Goal: Task Accomplishment & Management: Use online tool/utility

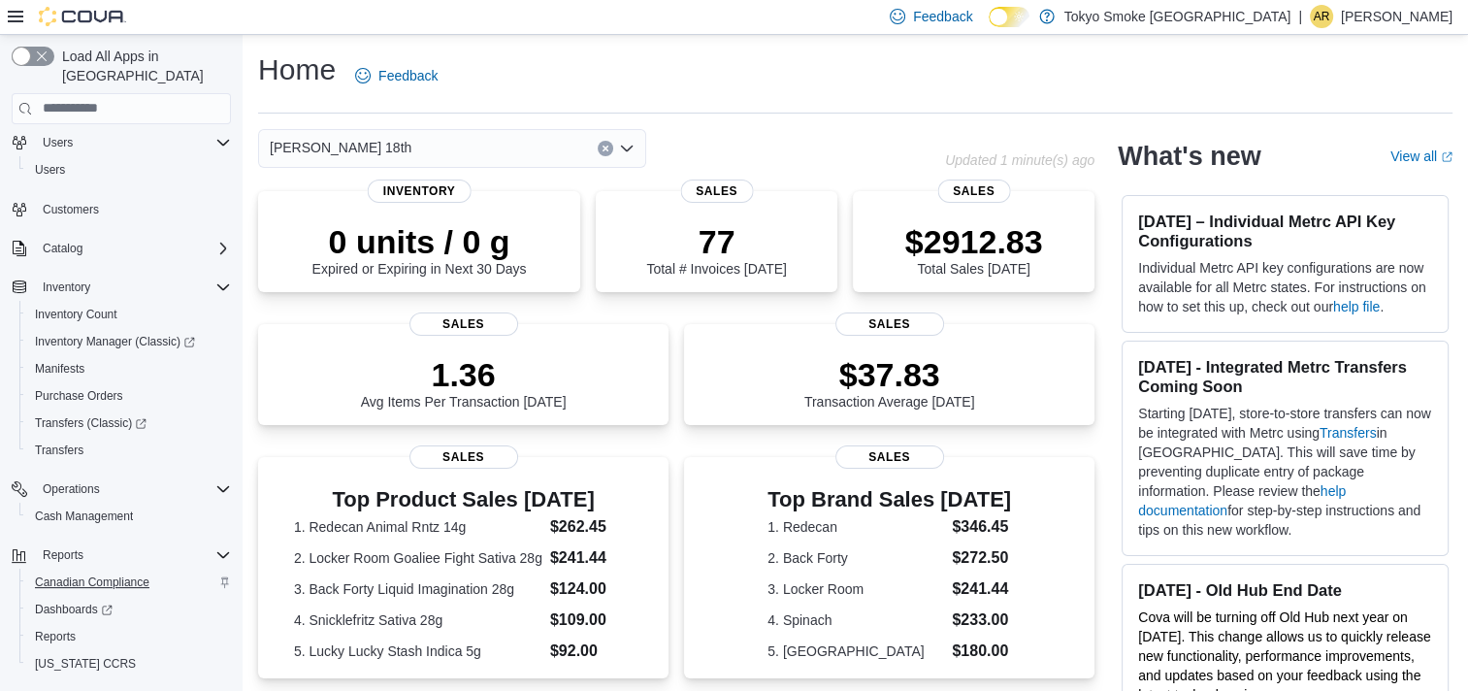
scroll to position [71, 0]
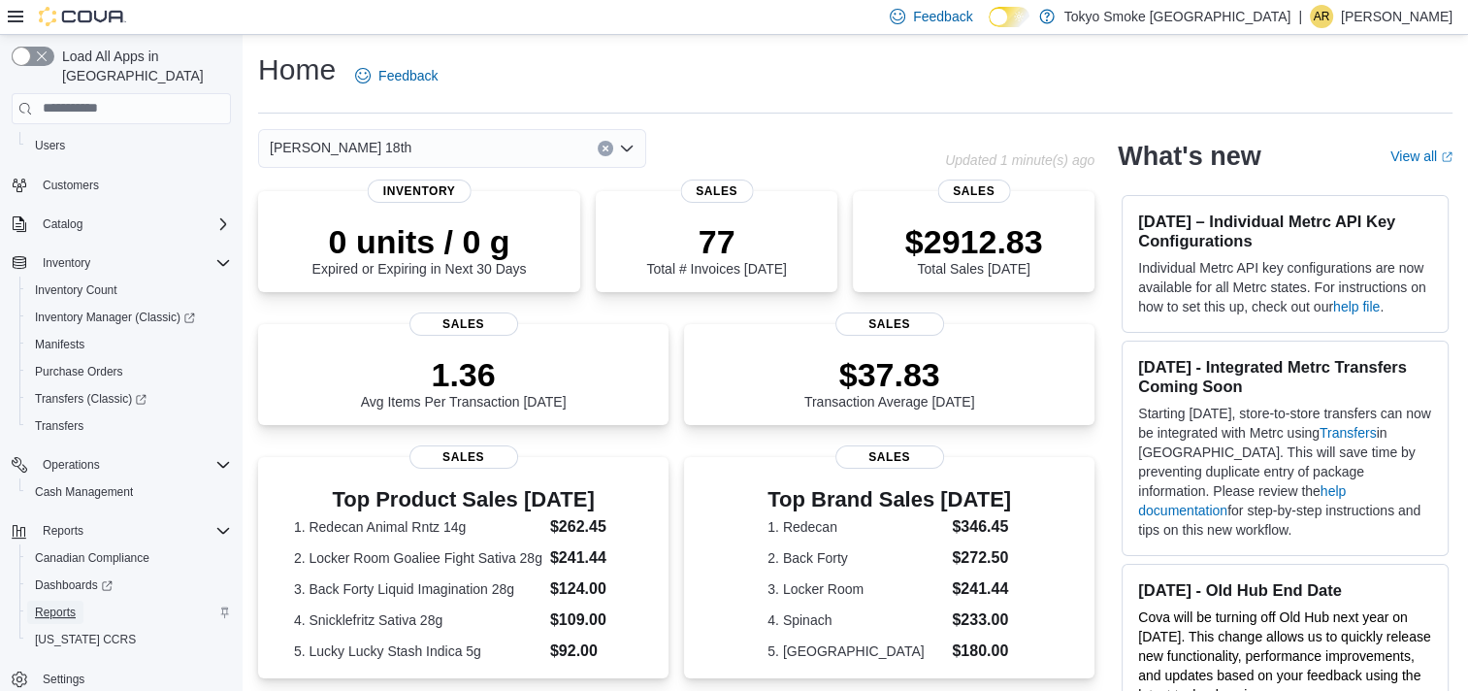
click at [65, 604] on span "Reports" at bounding box center [55, 612] width 41 height 16
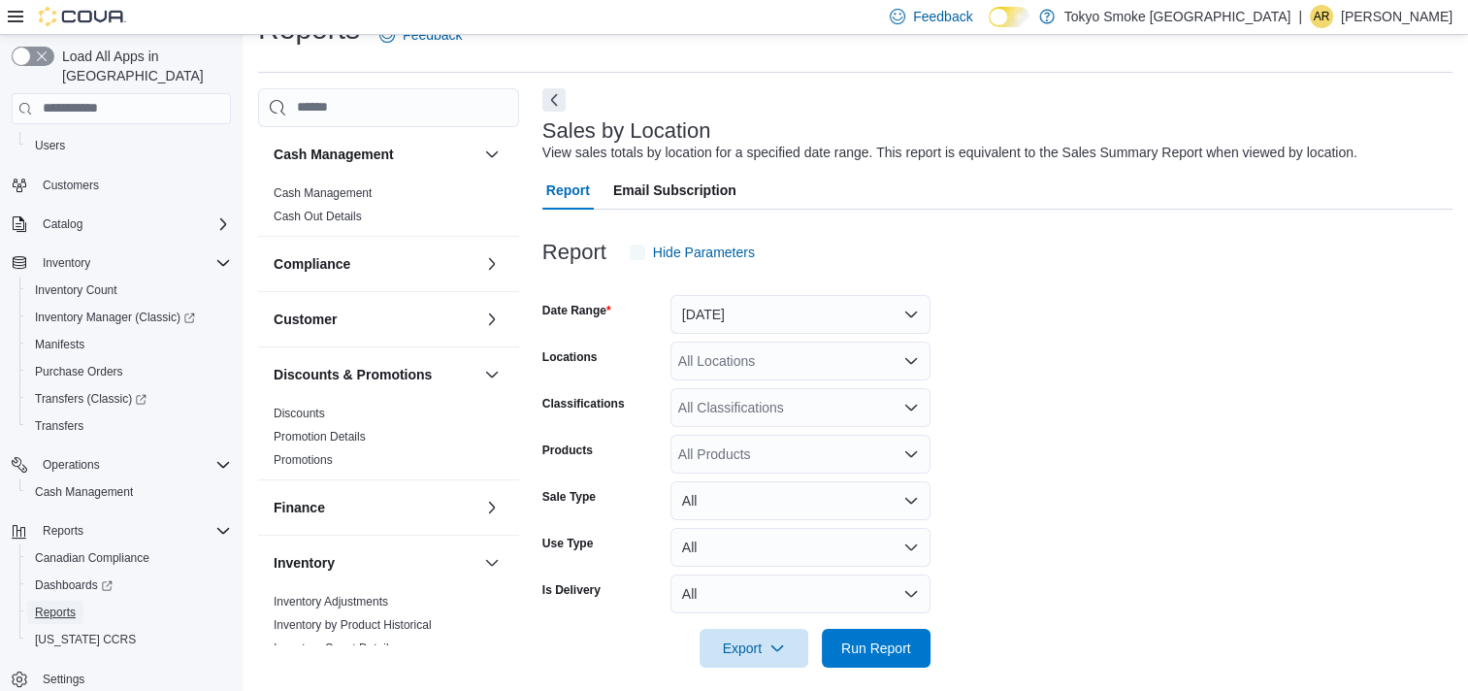
scroll to position [45, 0]
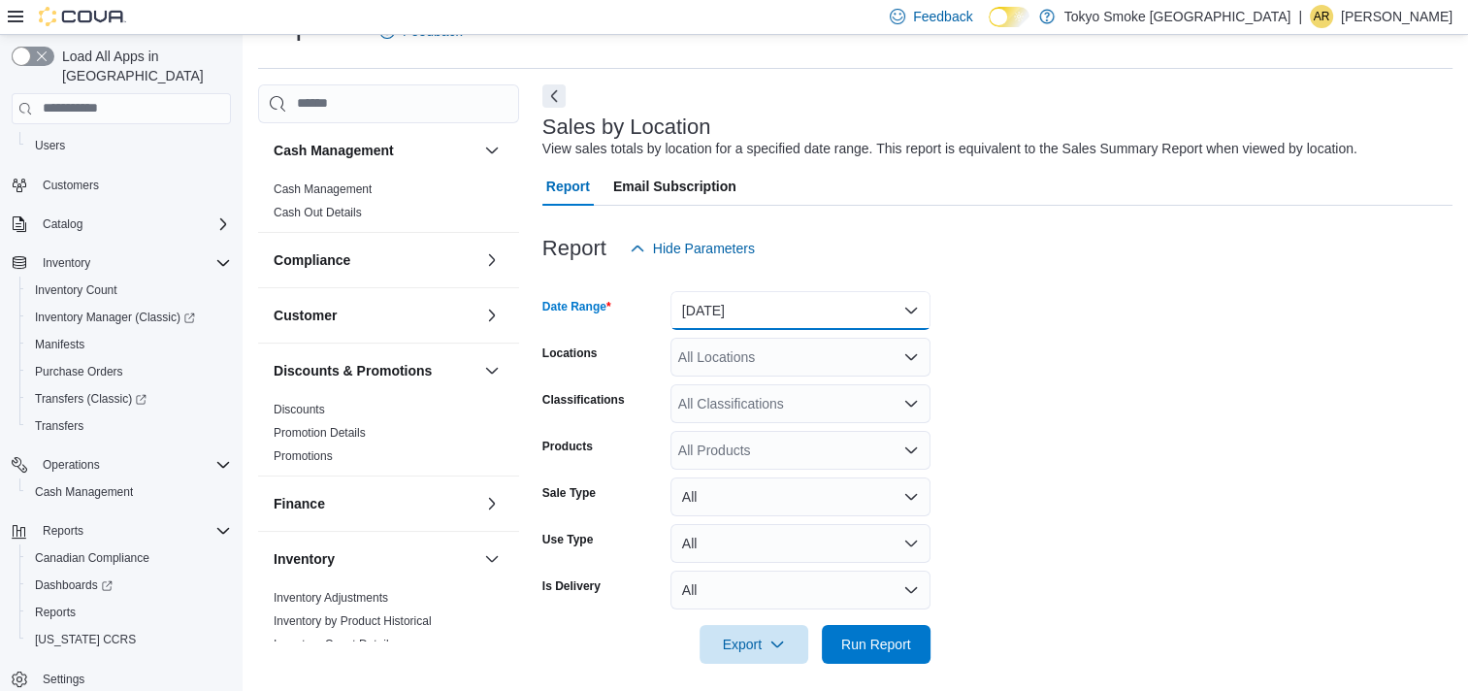
click at [730, 326] on button "[DATE]" at bounding box center [800, 310] width 260 height 39
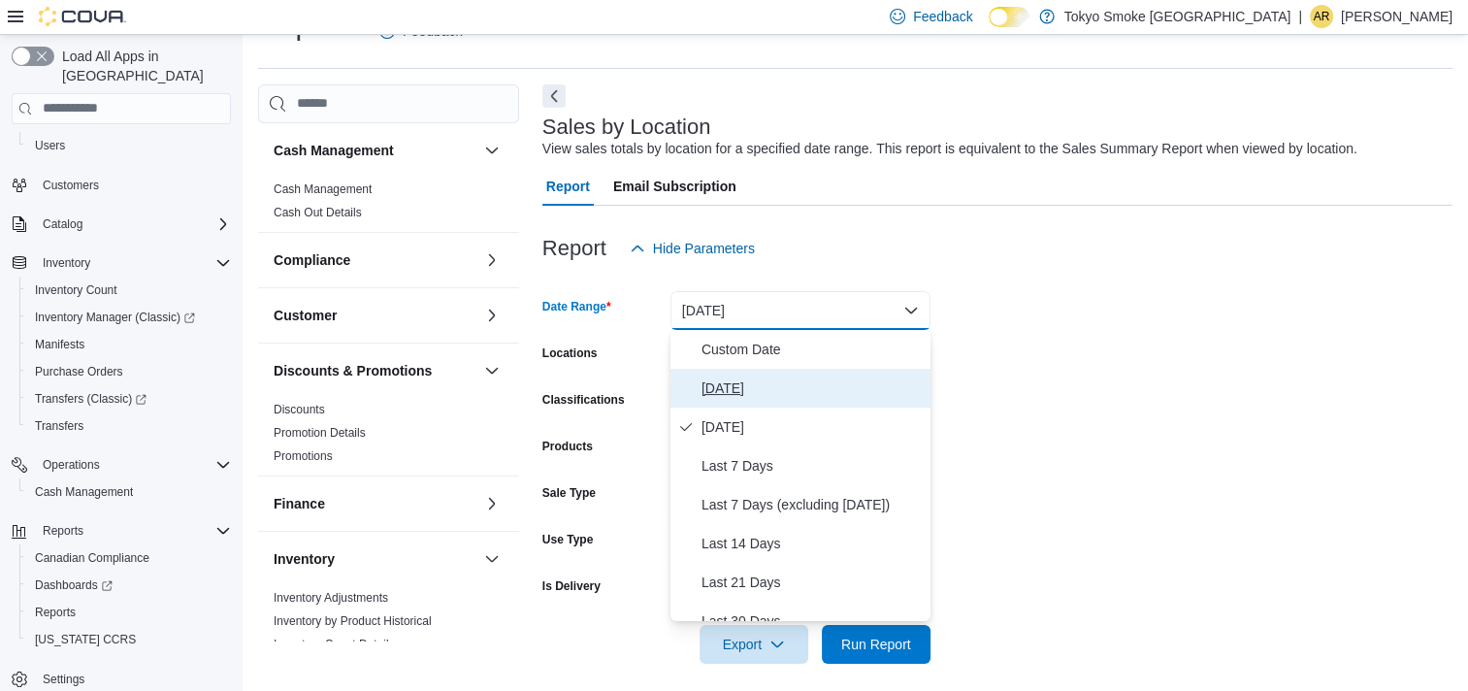
click at [709, 400] on button "[DATE]" at bounding box center [800, 388] width 260 height 39
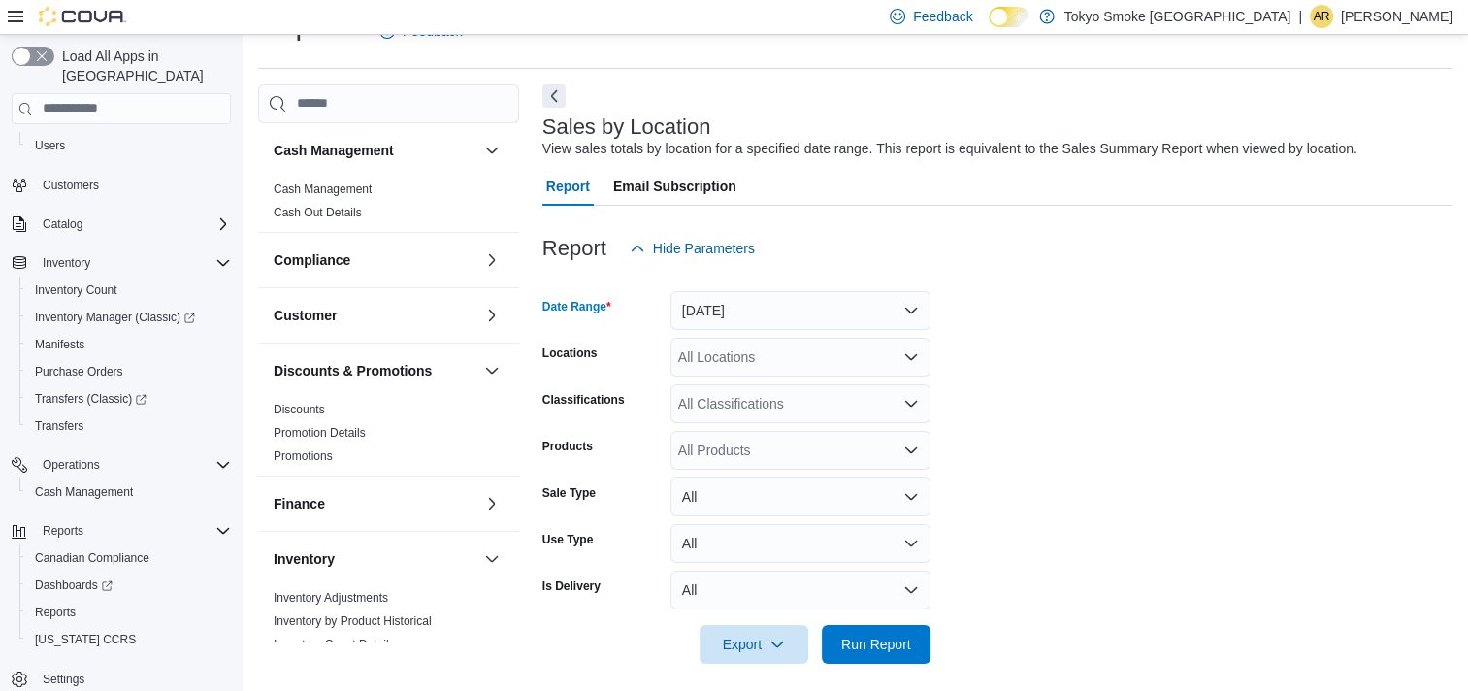
click at [774, 345] on div "All Locations" at bounding box center [800, 357] width 260 height 39
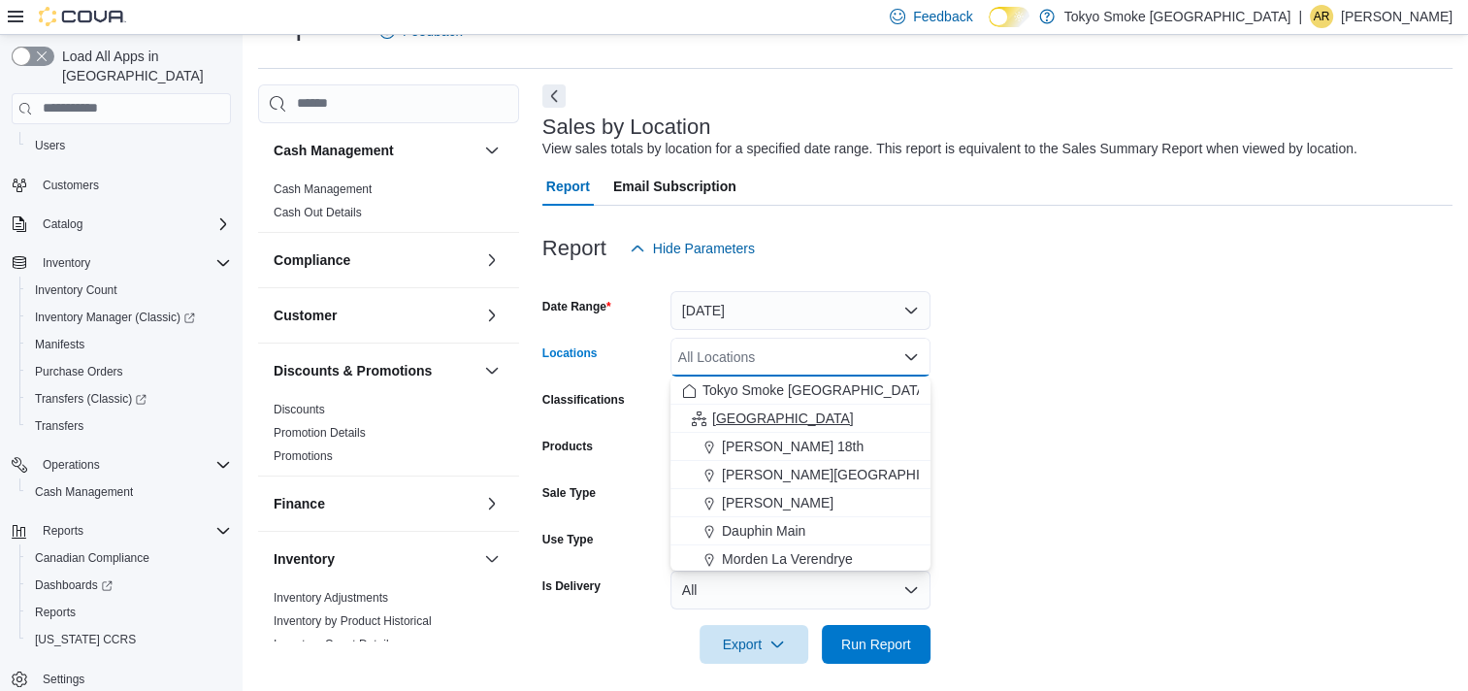
click at [744, 415] on span "[GEOGRAPHIC_DATA]" at bounding box center [783, 417] width 142 height 19
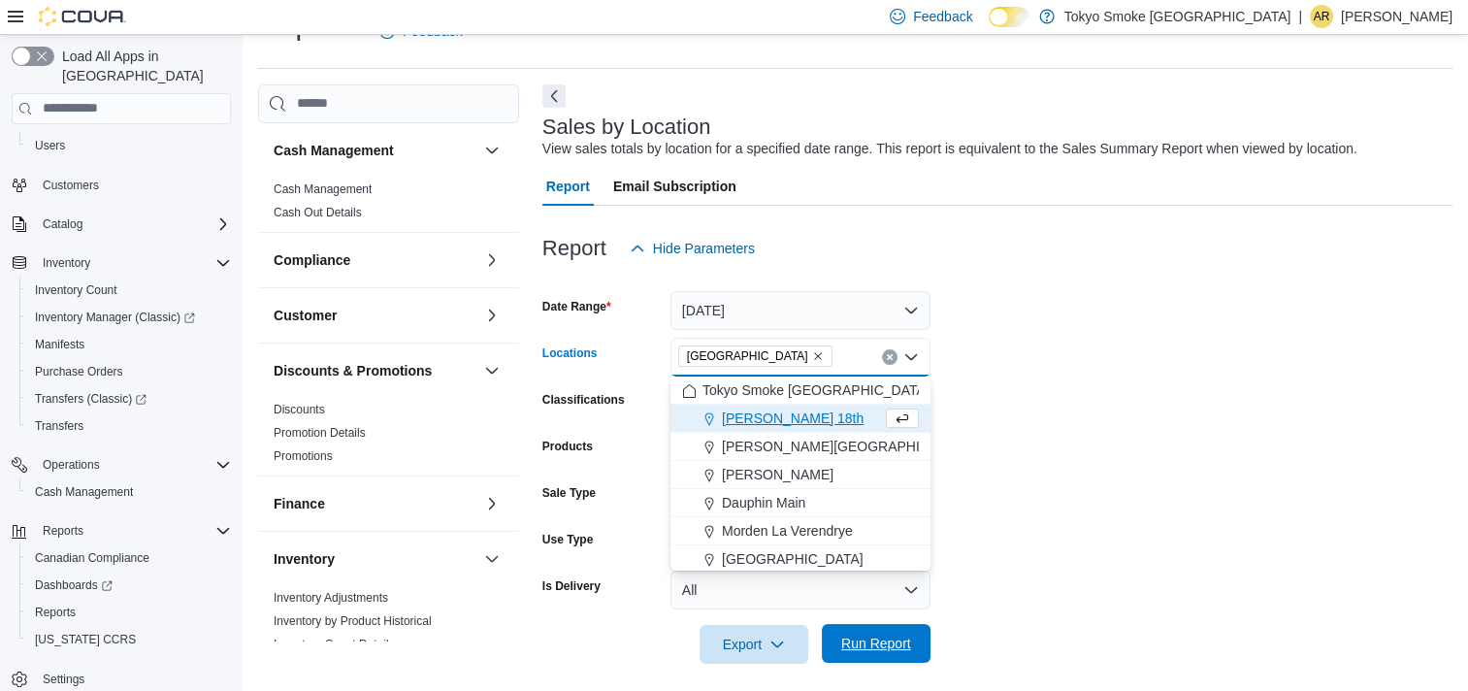
click at [889, 646] on span "Run Report" at bounding box center [876, 642] width 70 height 19
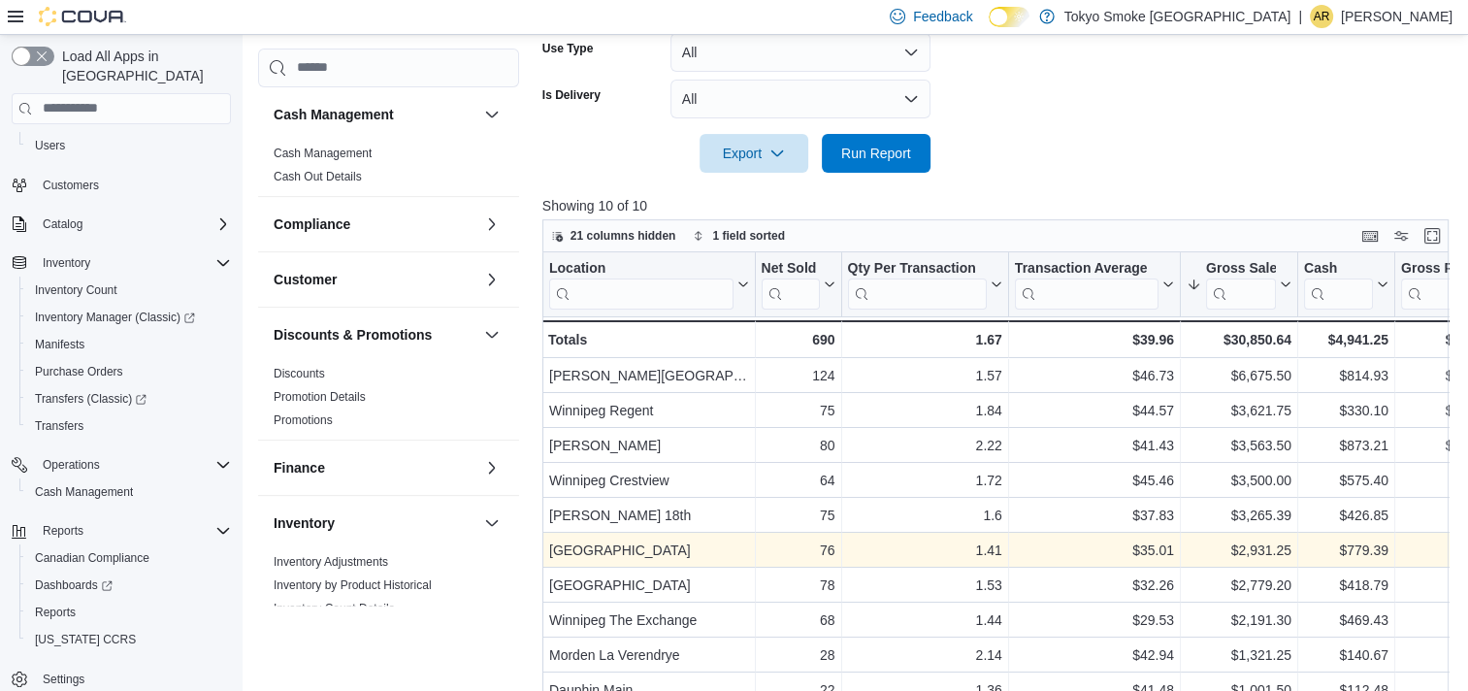
scroll to position [535, 0]
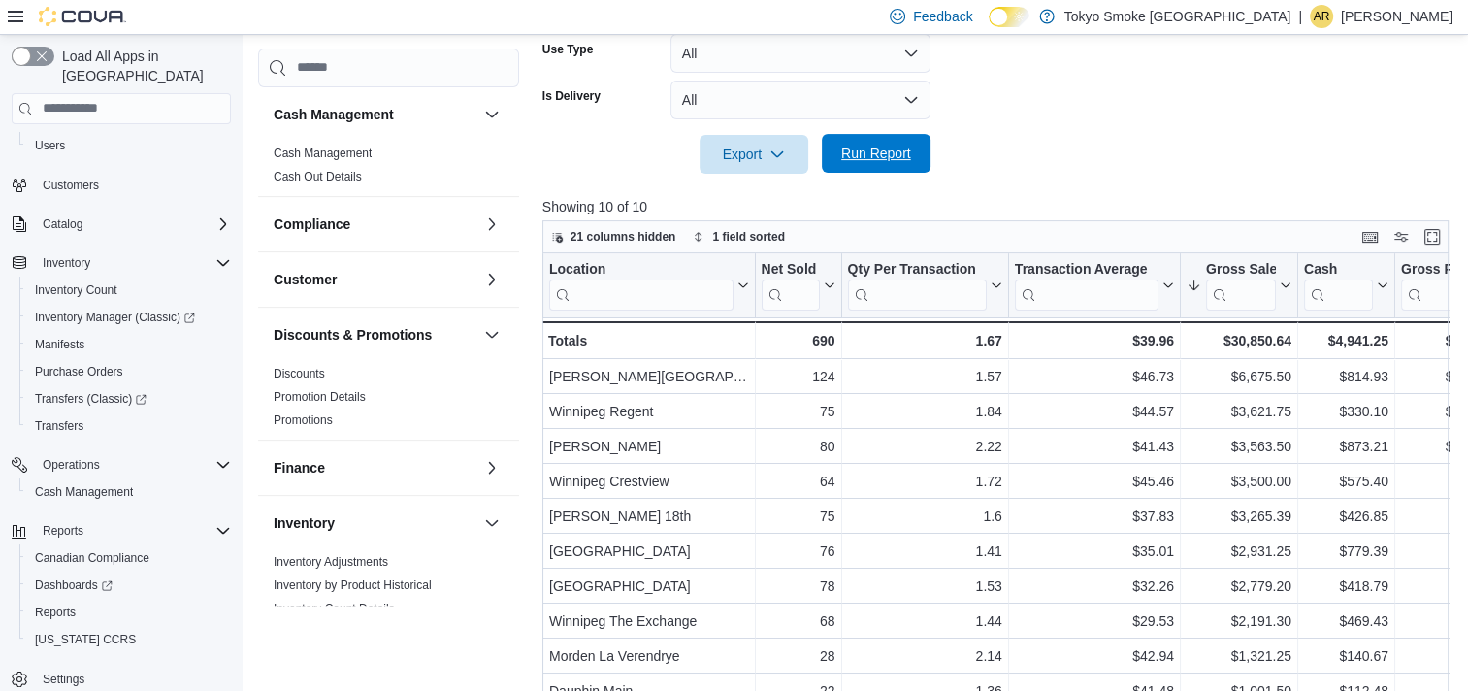
click at [909, 152] on span "Run Report" at bounding box center [876, 153] width 70 height 19
click at [909, 146] on span "Run Report" at bounding box center [876, 153] width 70 height 19
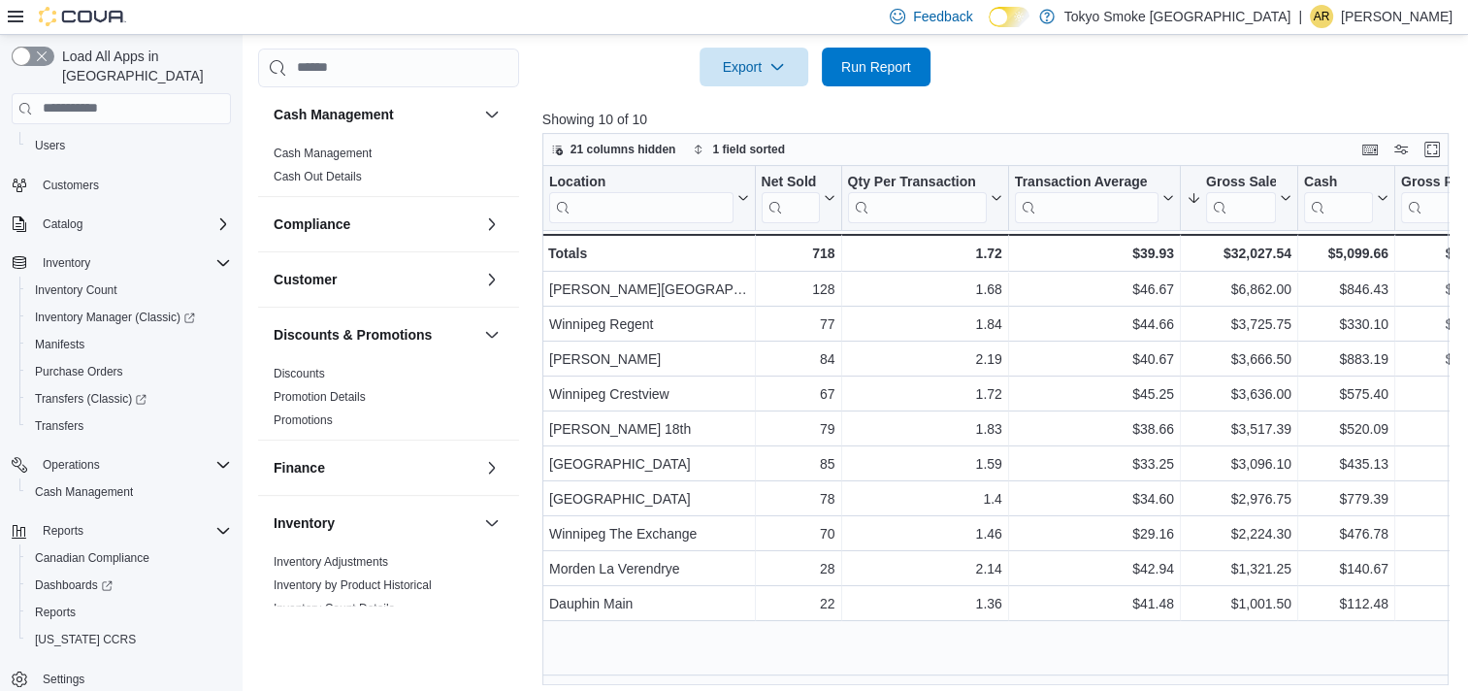
scroll to position [632, 0]
